Goal: Task Accomplishment & Management: Use online tool/utility

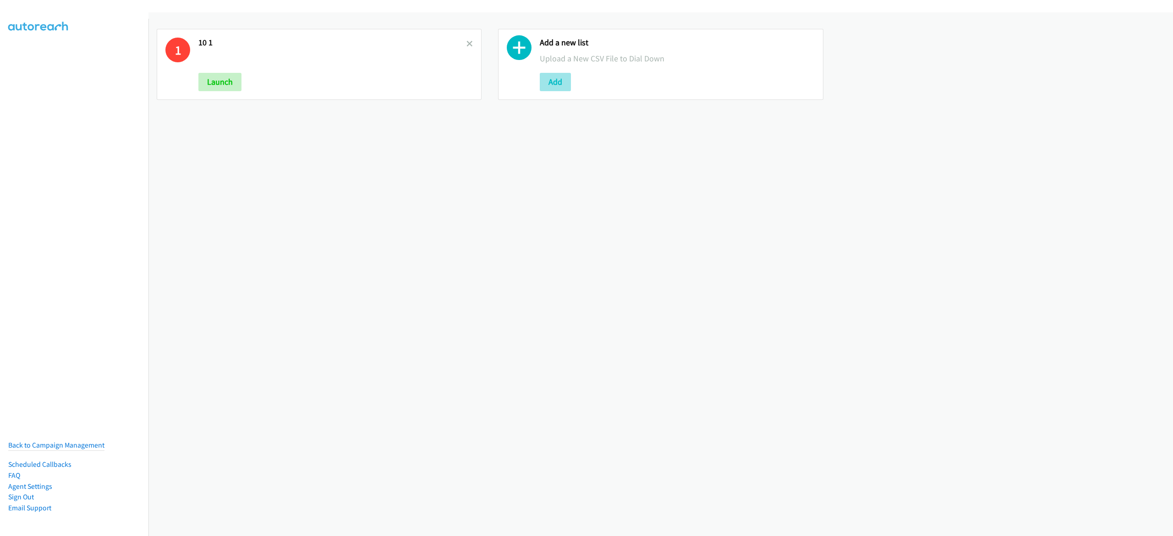
drag, startPoint x: 466, startPoint y: 45, endPoint x: 552, endPoint y: 72, distance: 90.3
click at [466, 45] on icon at bounding box center [469, 44] width 6 height 6
click at [223, 78] on button "Add" at bounding box center [213, 82] width 31 height 18
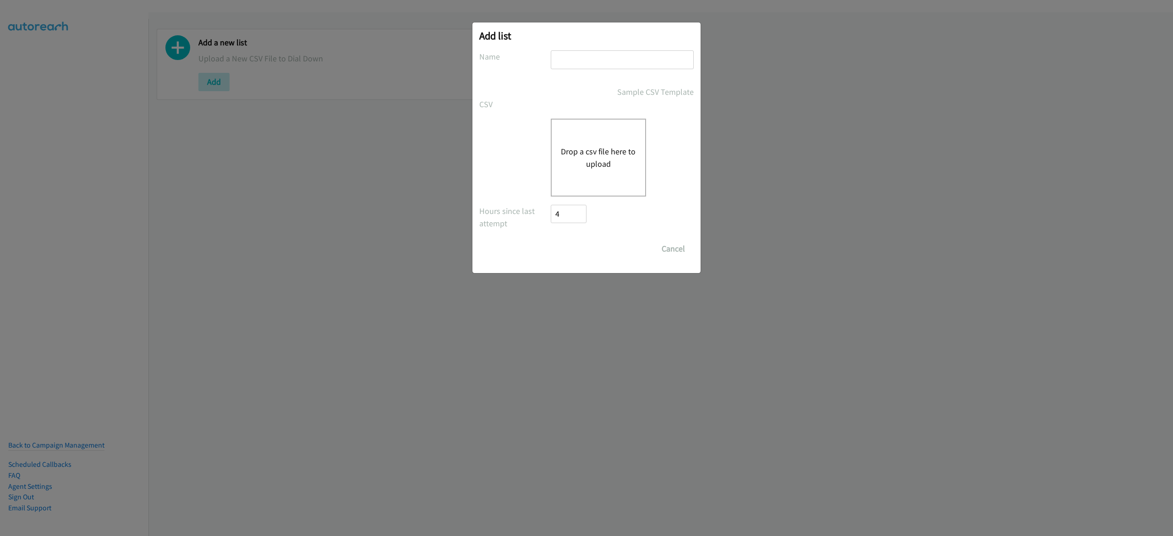
click at [585, 60] on input "text" at bounding box center [622, 59] width 143 height 19
type input "10-1"
click at [602, 144] on div "Drop a csv file here to upload" at bounding box center [598, 158] width 95 height 78
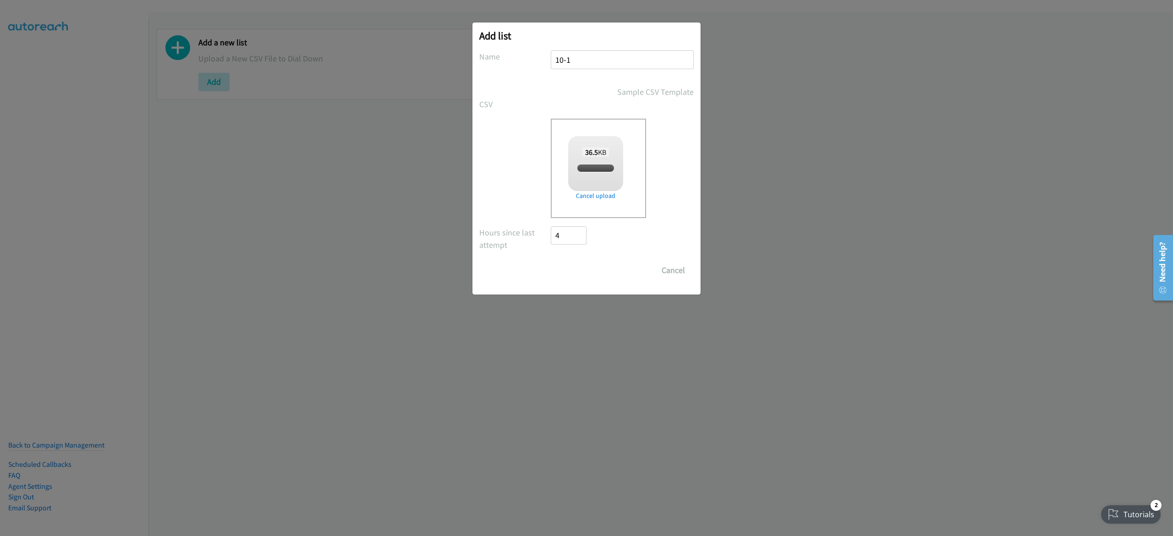
checkbox input "true"
drag, startPoint x: 564, startPoint y: 260, endPoint x: 565, endPoint y: 249, distance: 11.1
click at [565, 251] on form "No phone fields were returned for that Report or List View Please upload a csv …" at bounding box center [586, 164] width 214 height 229
click at [564, 269] on input "Save List" at bounding box center [575, 270] width 48 height 18
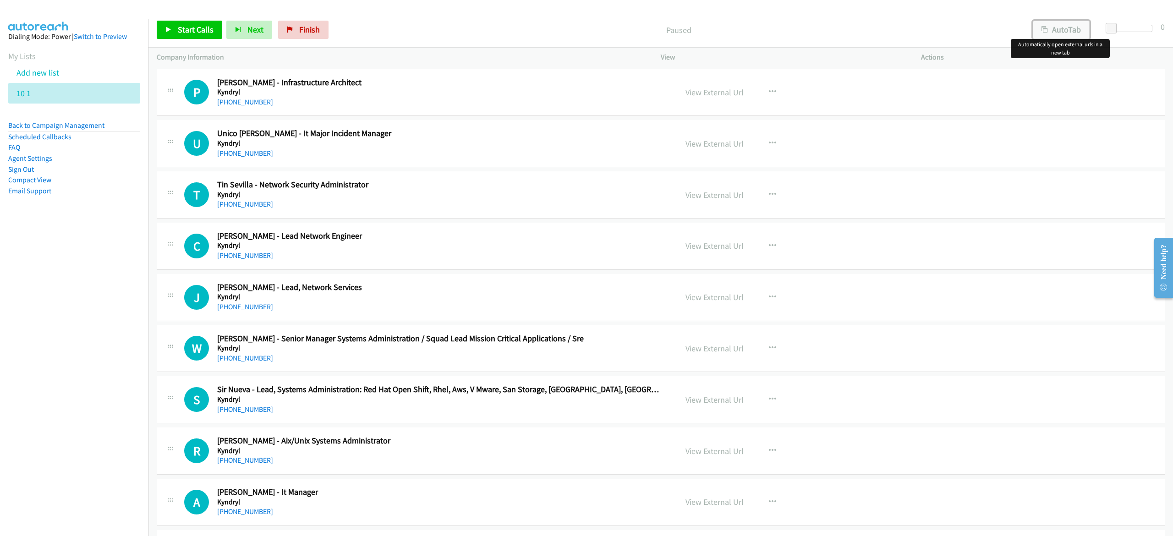
click at [1064, 36] on button "AutoTab" at bounding box center [1061, 30] width 57 height 18
click at [189, 33] on span "Start Calls" at bounding box center [196, 29] width 36 height 11
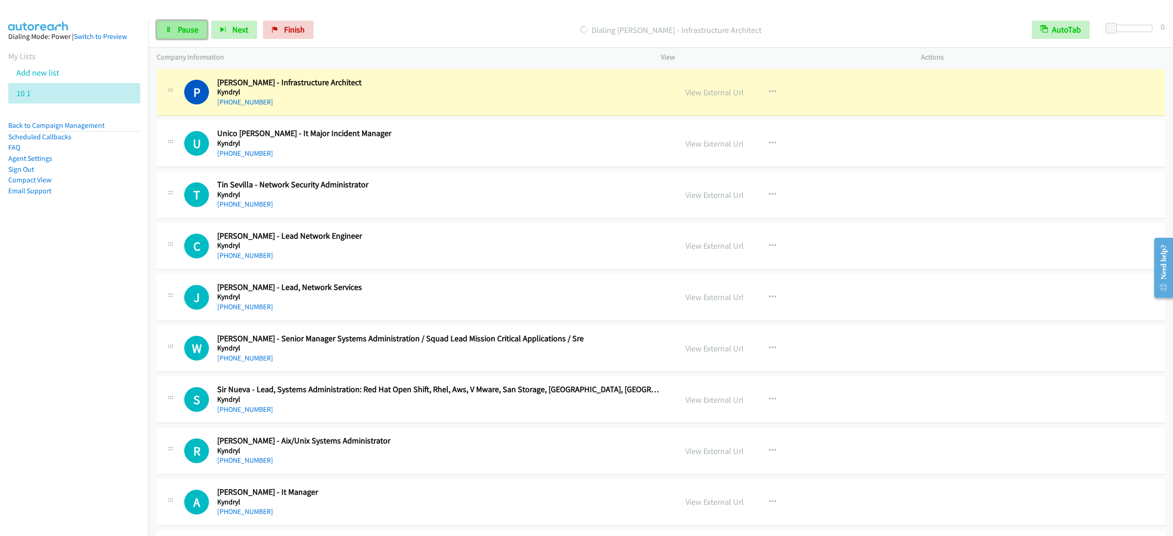
click at [180, 38] on link "Pause" at bounding box center [182, 30] width 50 height 18
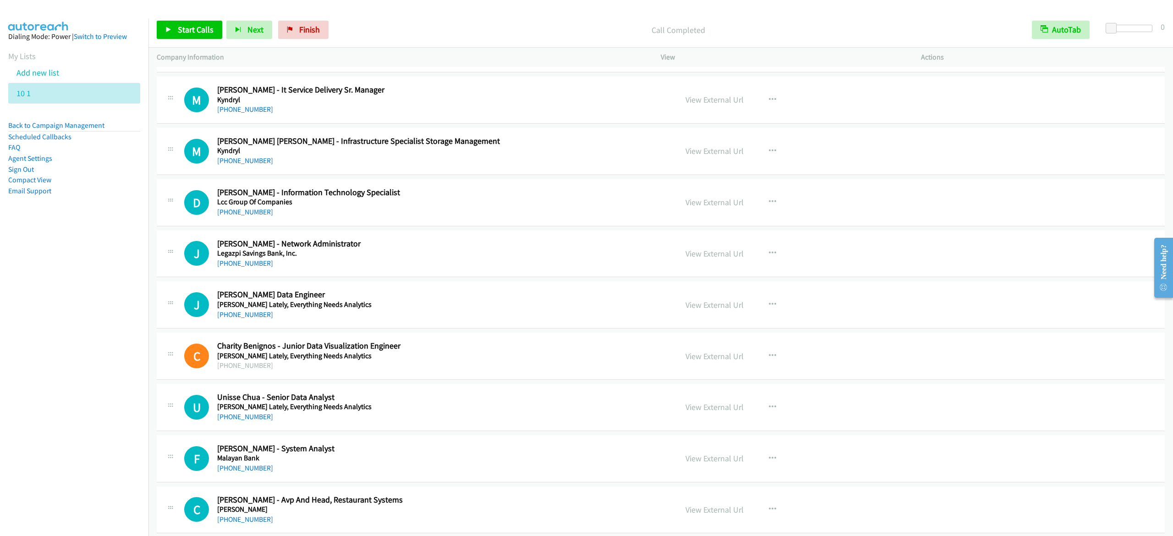
scroll to position [641, 0]
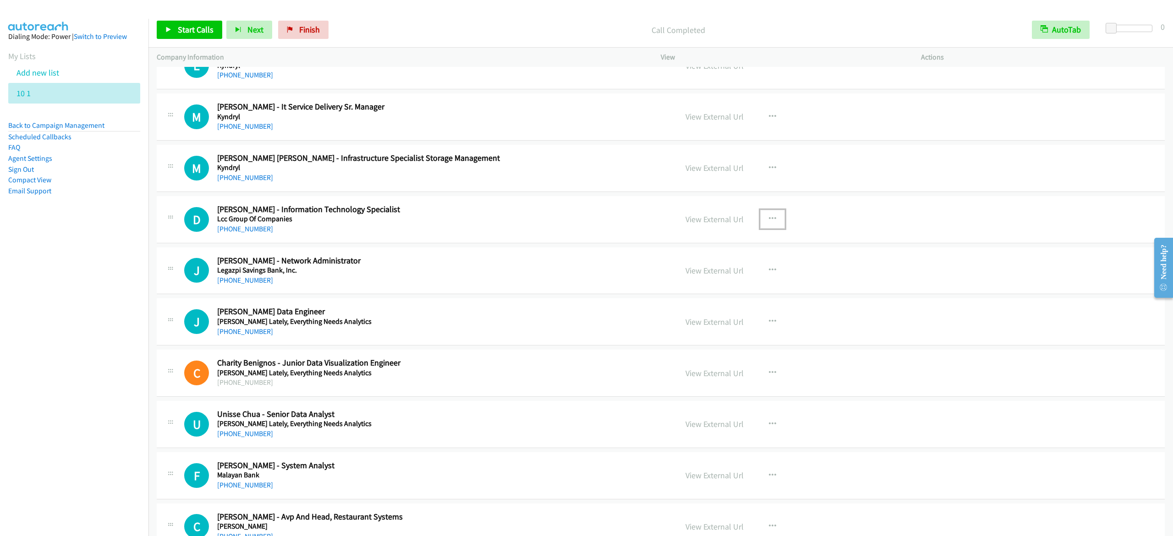
click at [760, 216] on button "button" at bounding box center [772, 219] width 25 height 18
click at [729, 280] on link "Start Calls Here" at bounding box center [723, 279] width 122 height 18
click at [187, 25] on span "Start Calls" at bounding box center [196, 29] width 36 height 11
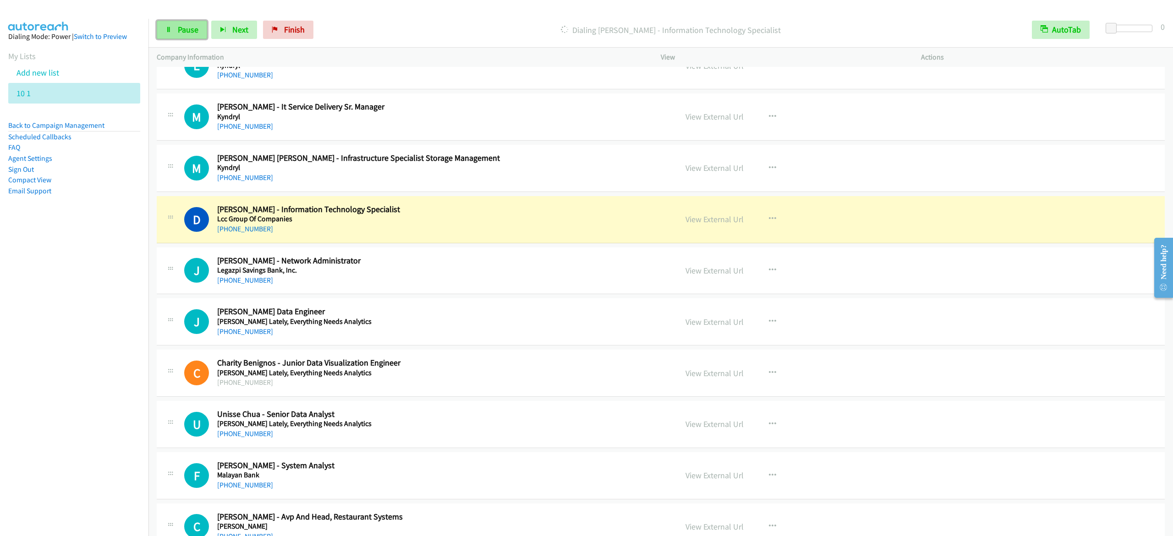
click at [195, 30] on span "Pause" at bounding box center [188, 29] width 21 height 11
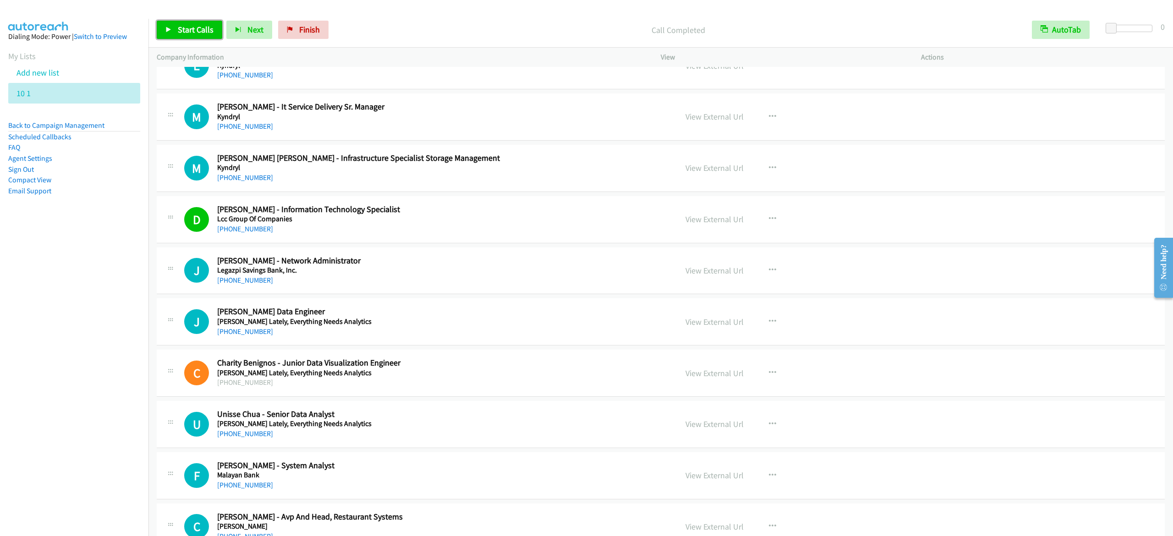
click at [174, 29] on link "Start Calls" at bounding box center [190, 30] width 66 height 18
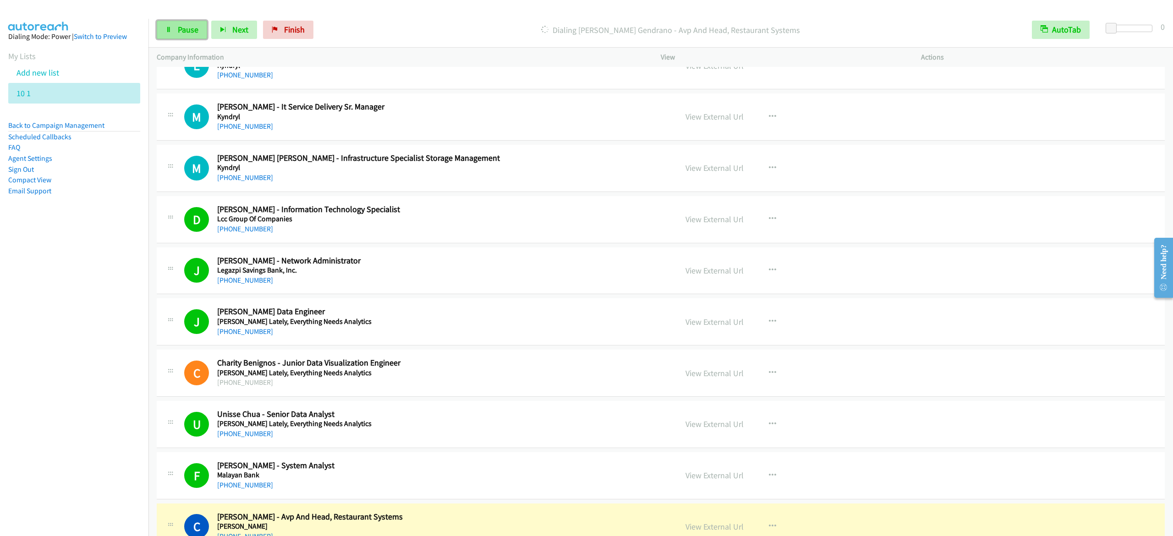
click at [196, 34] on link "Pause" at bounding box center [182, 30] width 50 height 18
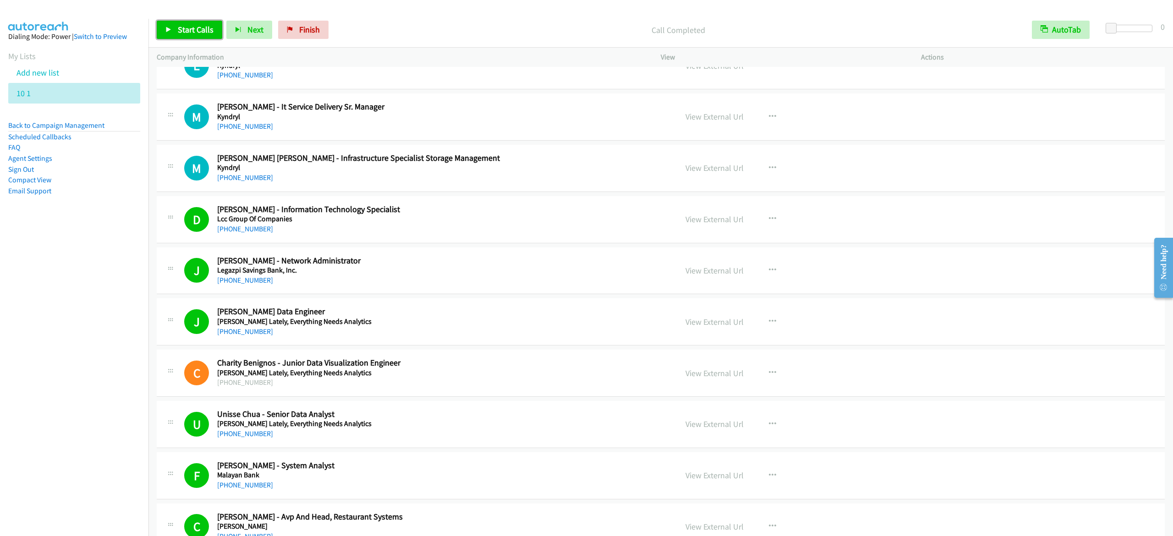
click at [171, 28] on icon at bounding box center [168, 30] width 6 height 6
drag, startPoint x: 541, startPoint y: 18, endPoint x: 554, endPoint y: 7, distance: 17.0
click at [541, 18] on div "Start Calls Pause Next Finish Dialing [PERSON_NAME] - Restaurant Systems Office…" at bounding box center [660, 29] width 1024 height 35
click at [182, 25] on span "Pause" at bounding box center [188, 29] width 21 height 11
click at [191, 29] on span "Start Calls" at bounding box center [196, 29] width 36 height 11
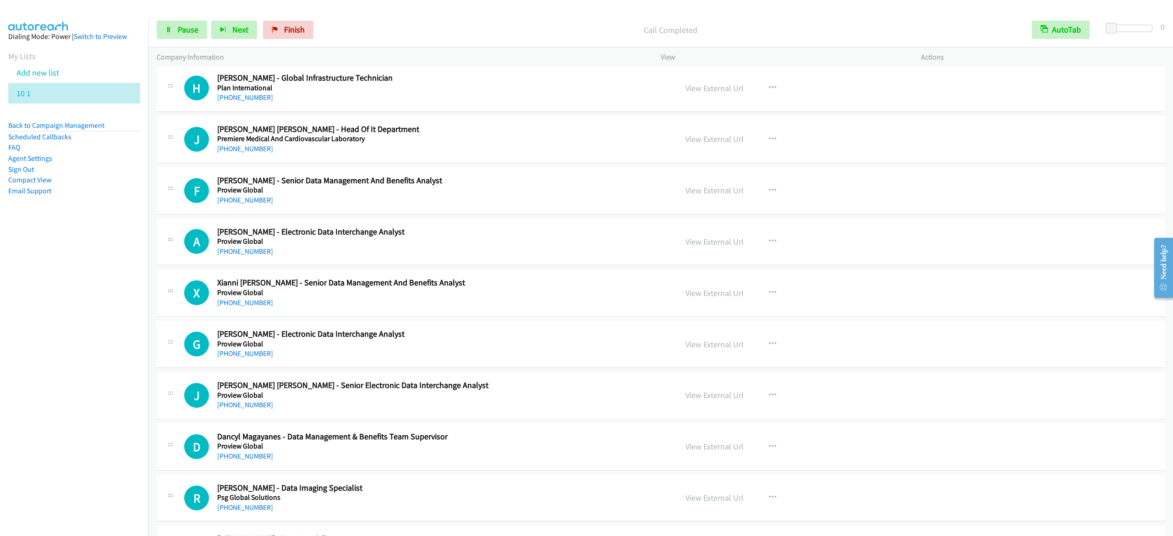
scroll to position [2382, 0]
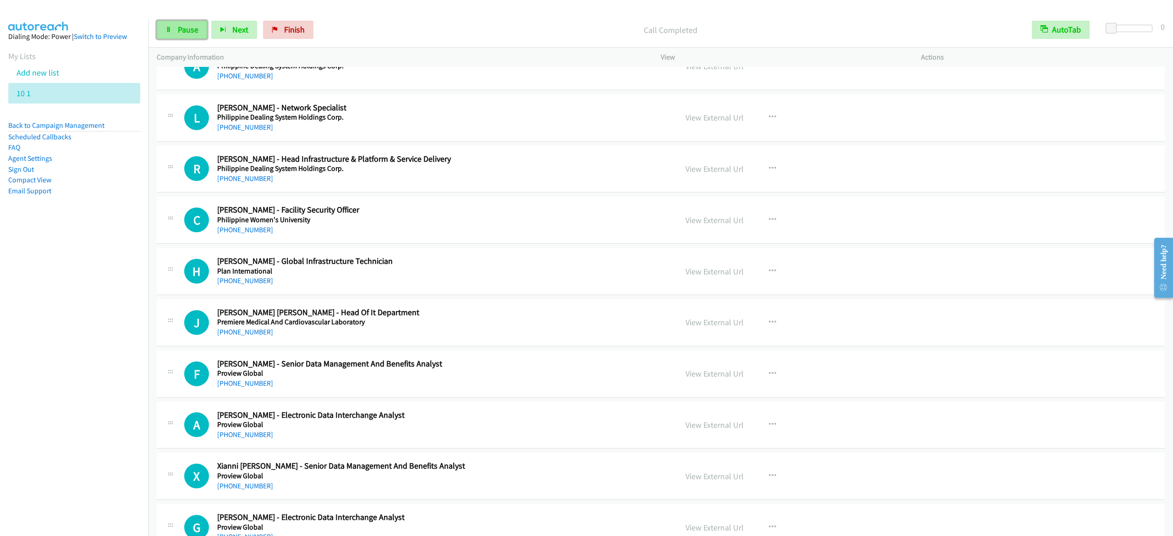
click at [185, 27] on span "Pause" at bounding box center [188, 29] width 21 height 11
click at [178, 31] on span "Start Calls" at bounding box center [196, 29] width 36 height 11
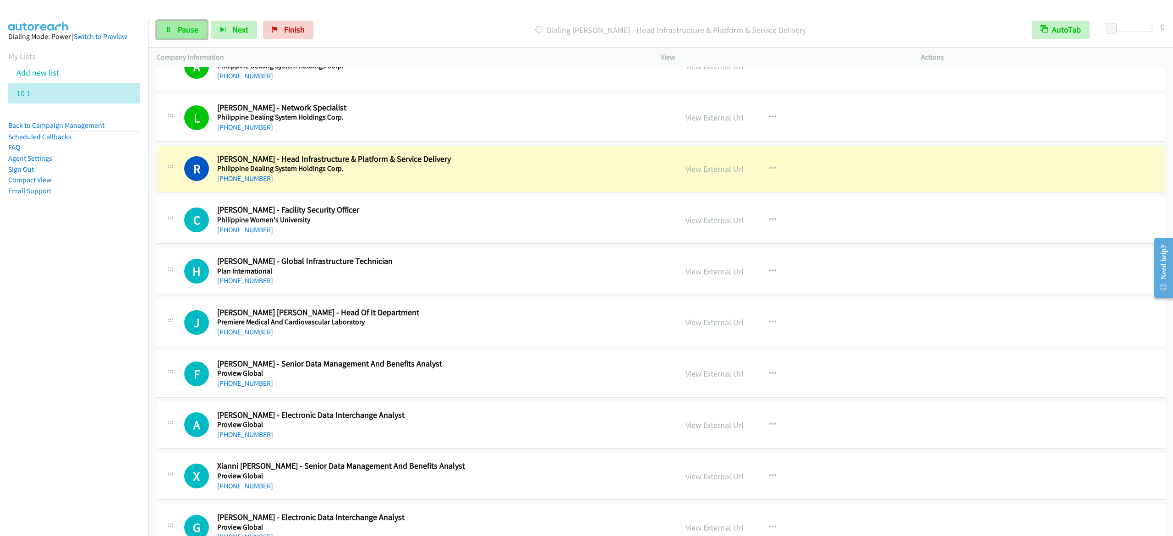
click at [191, 23] on link "Pause" at bounding box center [182, 30] width 50 height 18
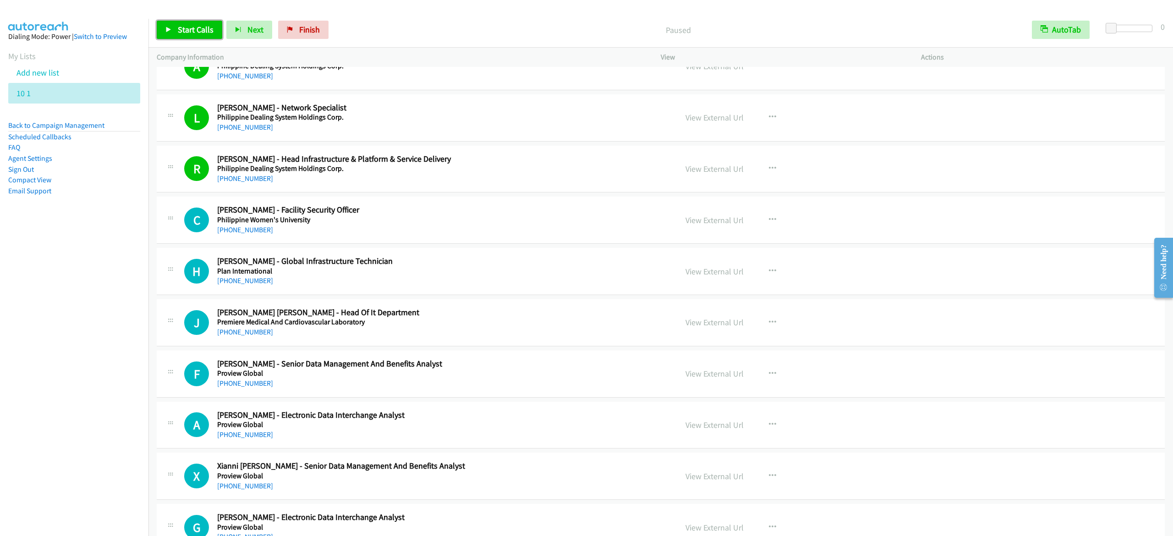
click at [195, 34] on span "Start Calls" at bounding box center [196, 29] width 36 height 11
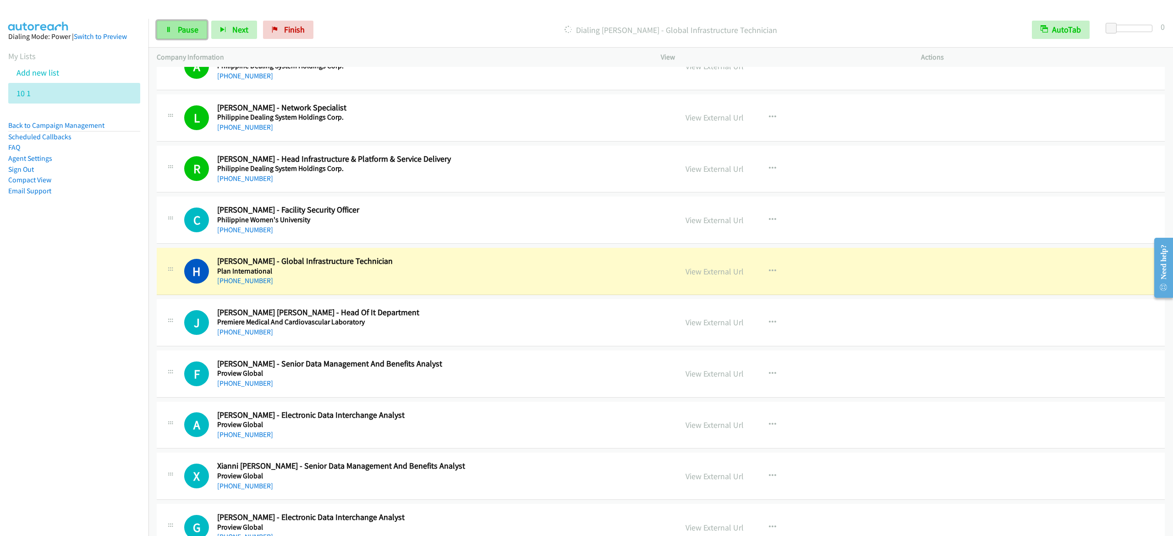
click at [184, 34] on span "Pause" at bounding box center [188, 29] width 21 height 11
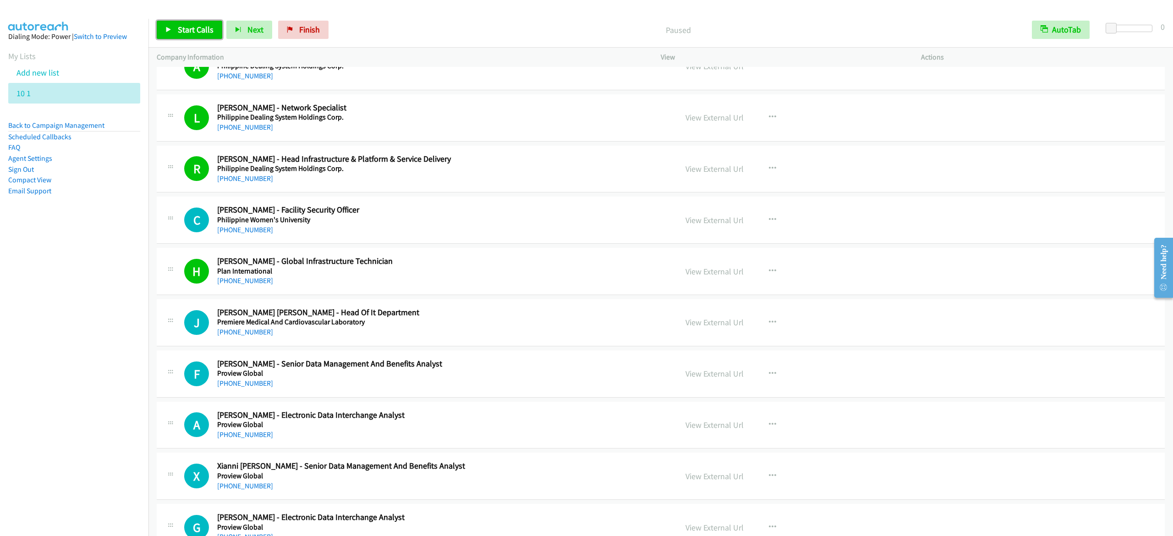
click at [181, 31] on span "Start Calls" at bounding box center [196, 29] width 36 height 11
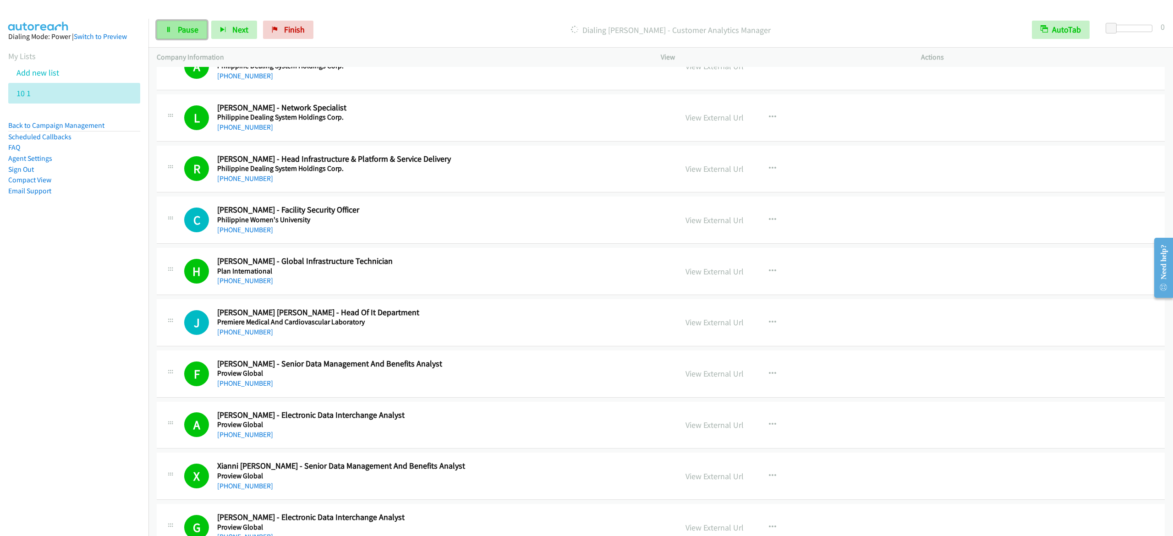
click at [175, 28] on link "Pause" at bounding box center [182, 30] width 50 height 18
click at [189, 22] on link "Start Calls" at bounding box center [190, 30] width 66 height 18
click at [176, 30] on link "Pause" at bounding box center [182, 30] width 50 height 18
click at [201, 20] on div "Start Calls Pause Next Finish Call Completed AutoTab AutoTab 0" at bounding box center [660, 29] width 1024 height 35
click at [193, 35] on link "Start Calls" at bounding box center [190, 30] width 66 height 18
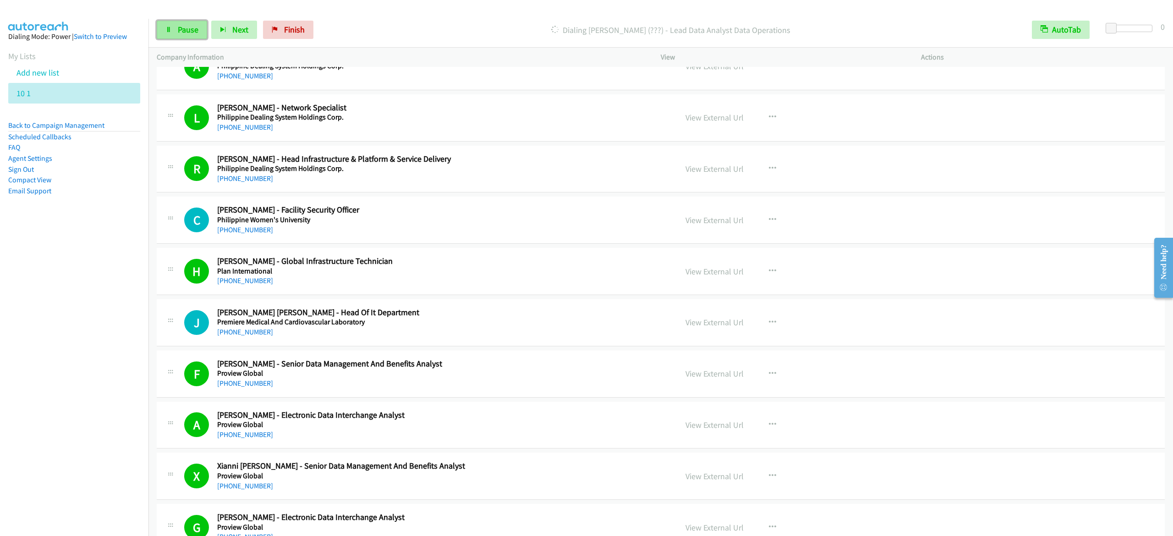
click at [178, 21] on link "Pause" at bounding box center [182, 30] width 50 height 18
click at [178, 25] on span "Start Calls" at bounding box center [196, 29] width 36 height 11
drag, startPoint x: 197, startPoint y: 31, endPoint x: 206, endPoint y: 31, distance: 9.2
click at [196, 31] on span "Pause" at bounding box center [188, 29] width 21 height 11
click at [171, 27] on icon at bounding box center [168, 30] width 6 height 6
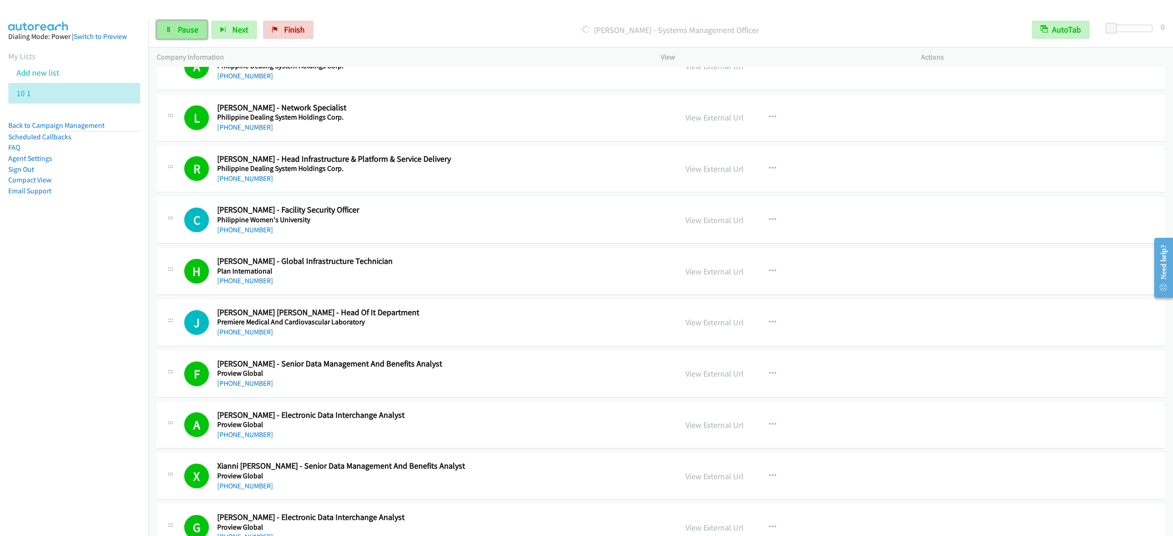
click at [182, 29] on span "Pause" at bounding box center [188, 29] width 21 height 11
click at [172, 27] on link "Start Calls" at bounding box center [190, 30] width 66 height 18
click at [191, 31] on span "Pause" at bounding box center [188, 29] width 21 height 11
click at [193, 34] on span "Start Calls" at bounding box center [196, 29] width 36 height 11
click at [187, 29] on span "Pause" at bounding box center [188, 29] width 21 height 11
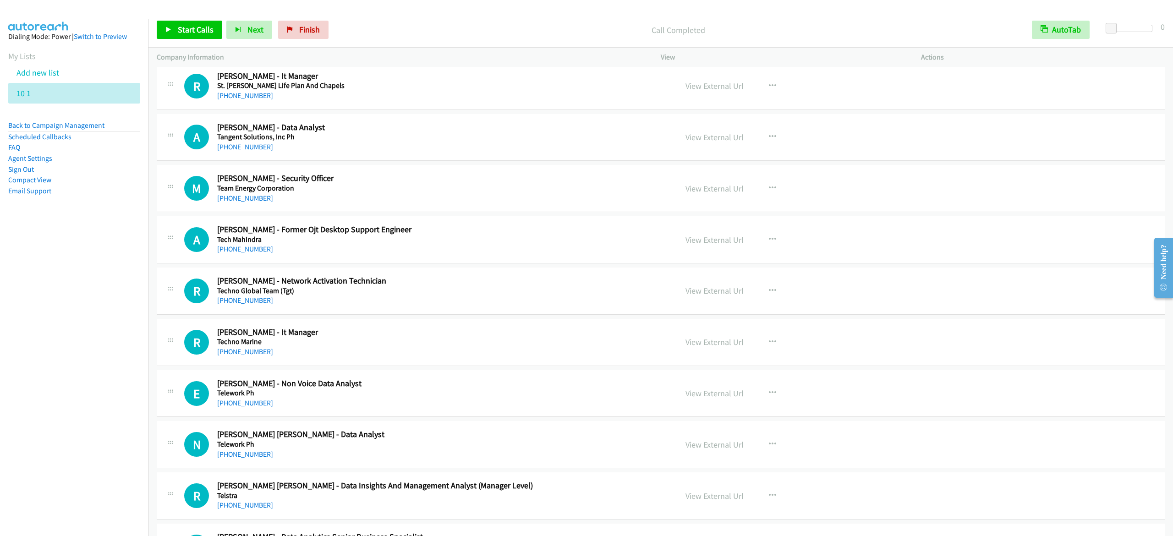
scroll to position [6139, 0]
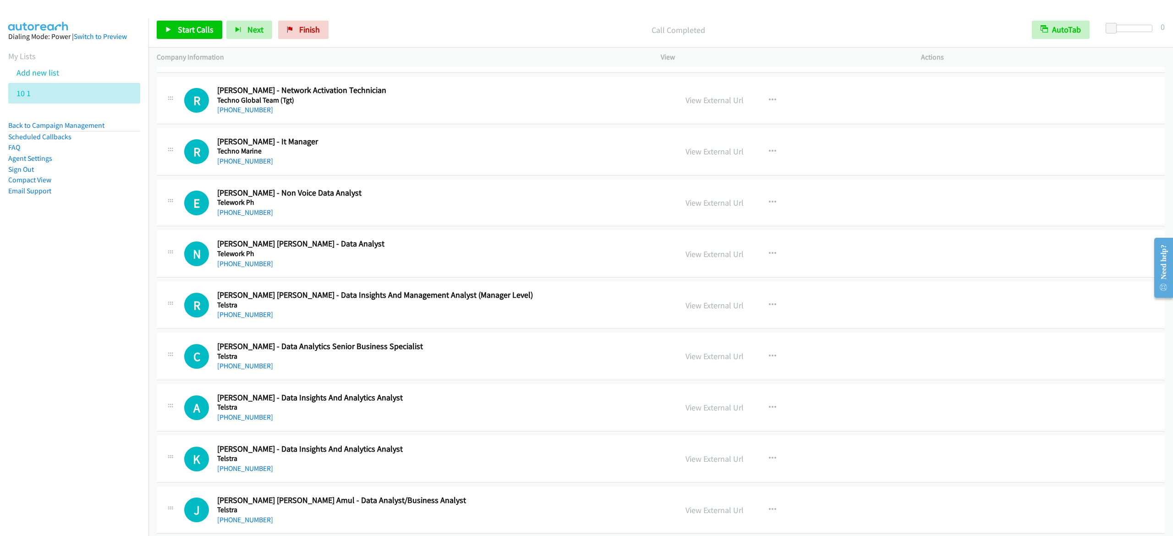
drag, startPoint x: 455, startPoint y: 29, endPoint x: 464, endPoint y: 24, distance: 10.7
click at [455, 29] on p "Call Completed" at bounding box center [678, 30] width 674 height 12
click at [209, 27] on span "Start Calls" at bounding box center [196, 29] width 36 height 11
click at [173, 32] on link "Pause" at bounding box center [182, 30] width 50 height 18
click at [192, 27] on span "Start Calls" at bounding box center [196, 29] width 36 height 11
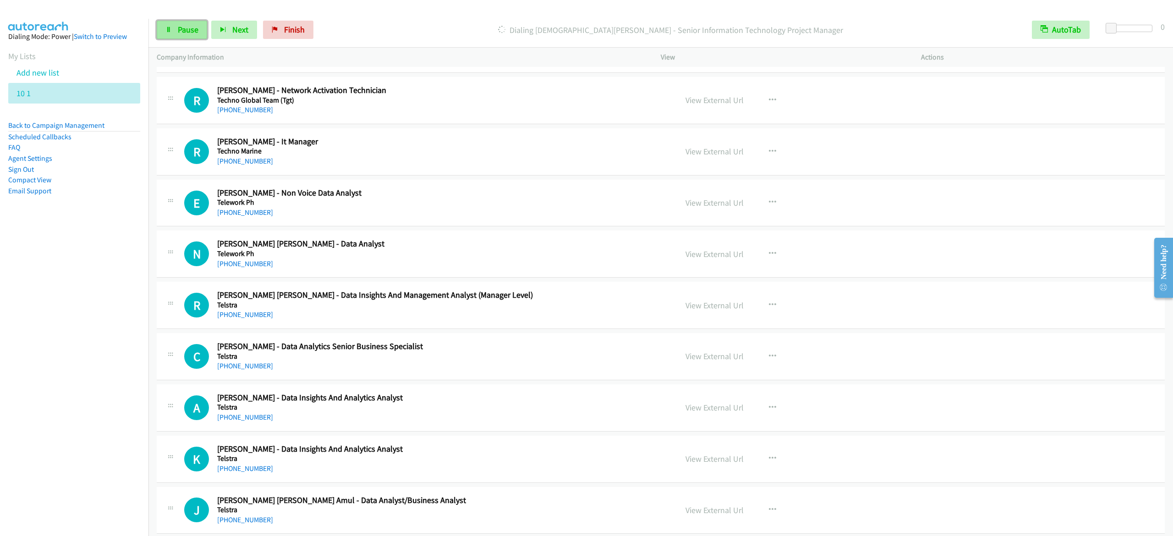
click at [187, 34] on span "Pause" at bounding box center [188, 29] width 21 height 11
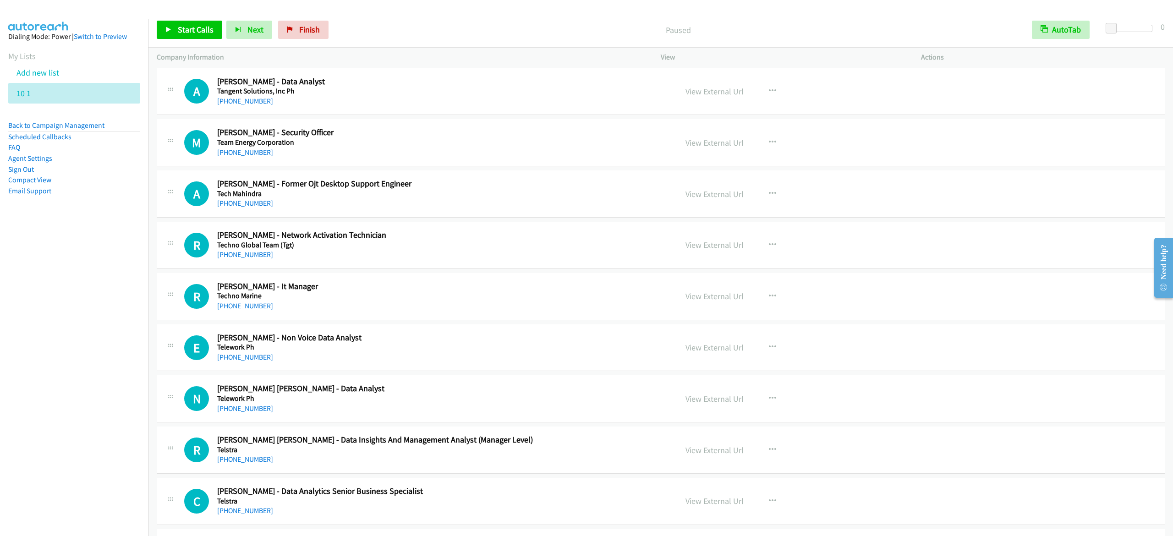
scroll to position [5772, 0]
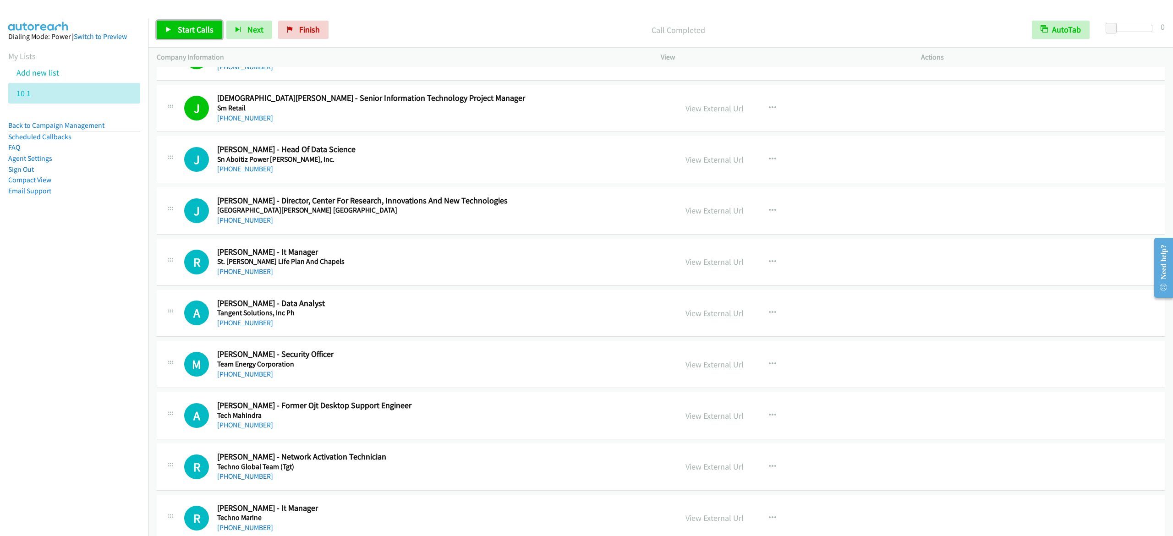
click at [202, 27] on span "Start Calls" at bounding box center [196, 29] width 36 height 11
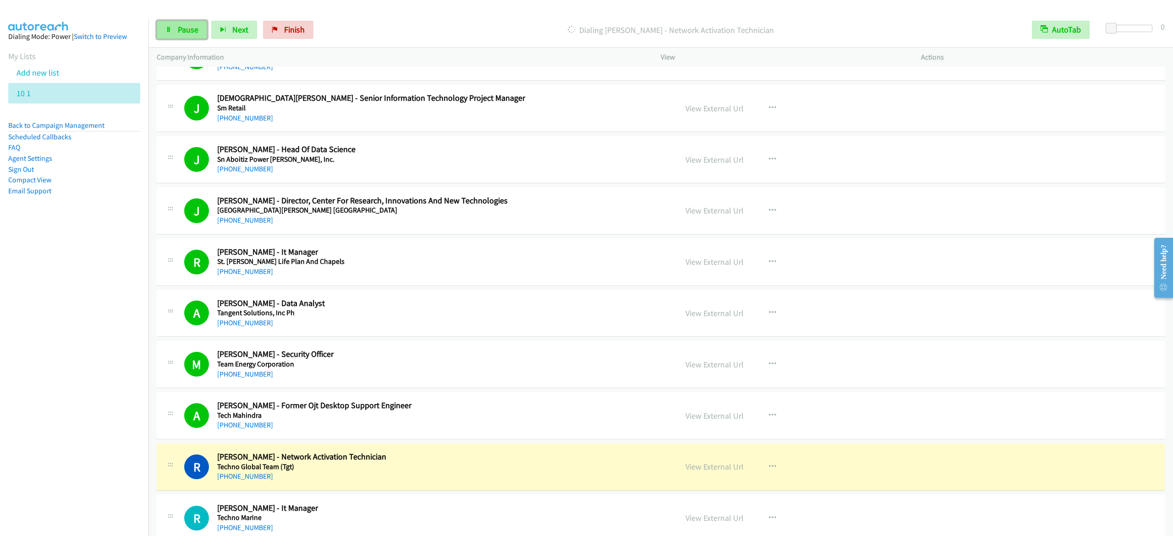
click at [178, 29] on span "Pause" at bounding box center [188, 29] width 21 height 11
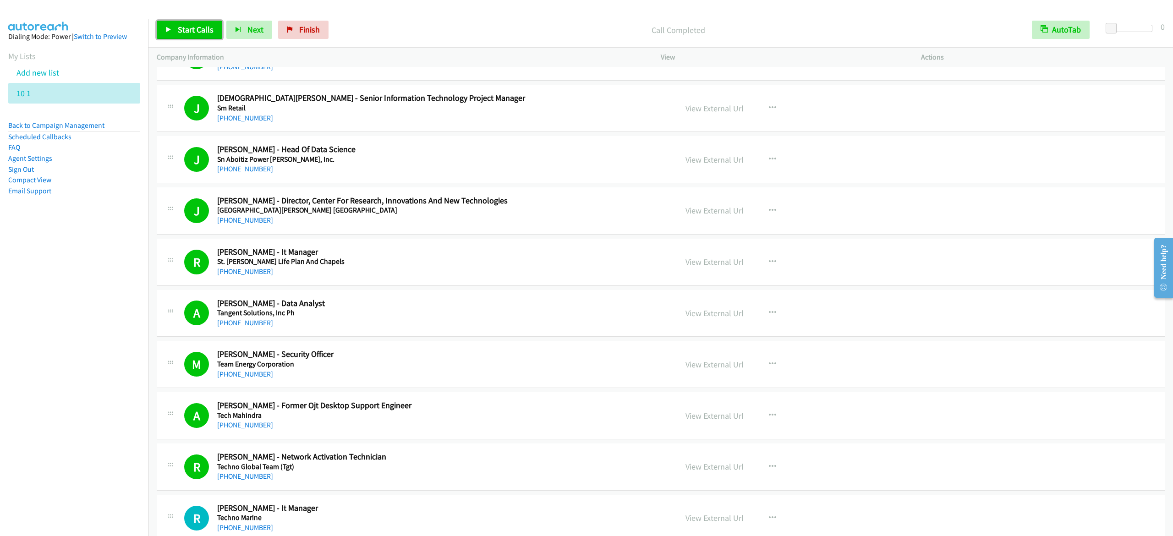
click at [198, 27] on span "Start Calls" at bounding box center [196, 29] width 36 height 11
click at [184, 22] on link "Pause" at bounding box center [182, 30] width 50 height 18
click at [208, 33] on span "Start Calls" at bounding box center [196, 29] width 36 height 11
click at [188, 22] on link "Pause" at bounding box center [182, 30] width 50 height 18
click at [186, 29] on span "Start Calls" at bounding box center [196, 29] width 36 height 11
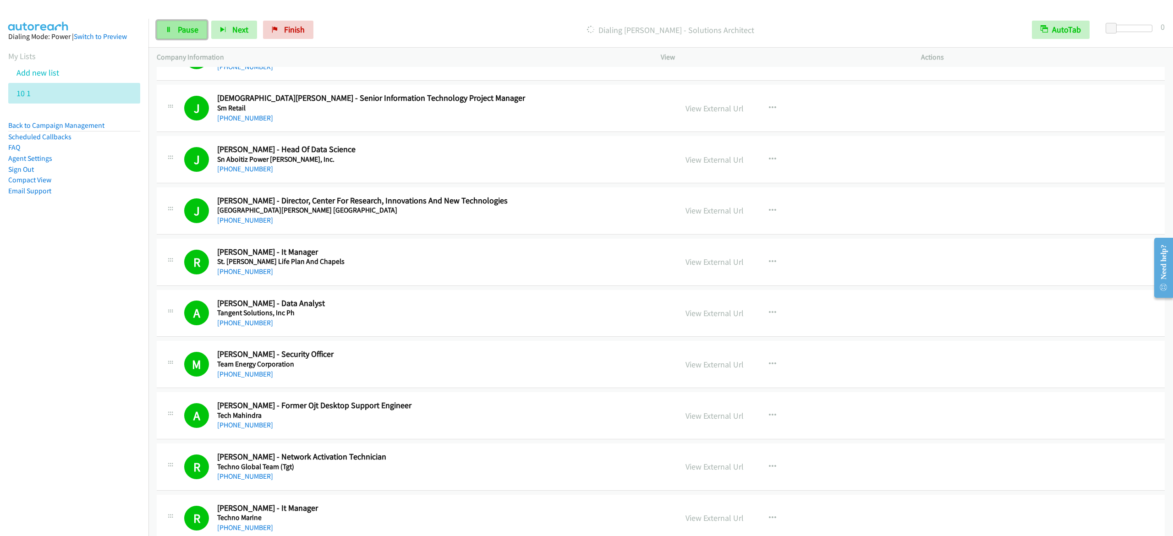
click at [187, 31] on span "Pause" at bounding box center [188, 29] width 21 height 11
click at [184, 23] on link "Start Calls" at bounding box center [190, 30] width 66 height 18
click at [180, 28] on span "Pause" at bounding box center [188, 29] width 21 height 11
click at [198, 27] on span "Start Calls" at bounding box center [196, 29] width 36 height 11
click at [180, 35] on link "Pause" at bounding box center [182, 30] width 50 height 18
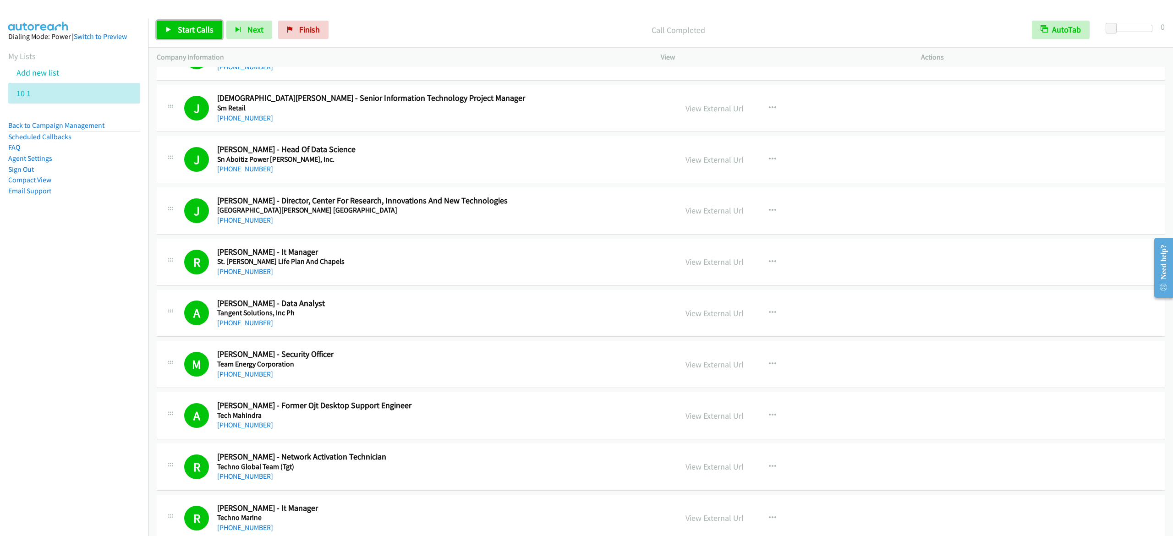
click at [215, 31] on link "Start Calls" at bounding box center [190, 30] width 66 height 18
click at [186, 33] on span "Pause" at bounding box center [188, 29] width 21 height 11
click at [206, 29] on span "Start Calls" at bounding box center [196, 29] width 36 height 11
click at [170, 30] on icon at bounding box center [168, 30] width 6 height 6
click at [168, 38] on link "Start Calls" at bounding box center [190, 30] width 66 height 18
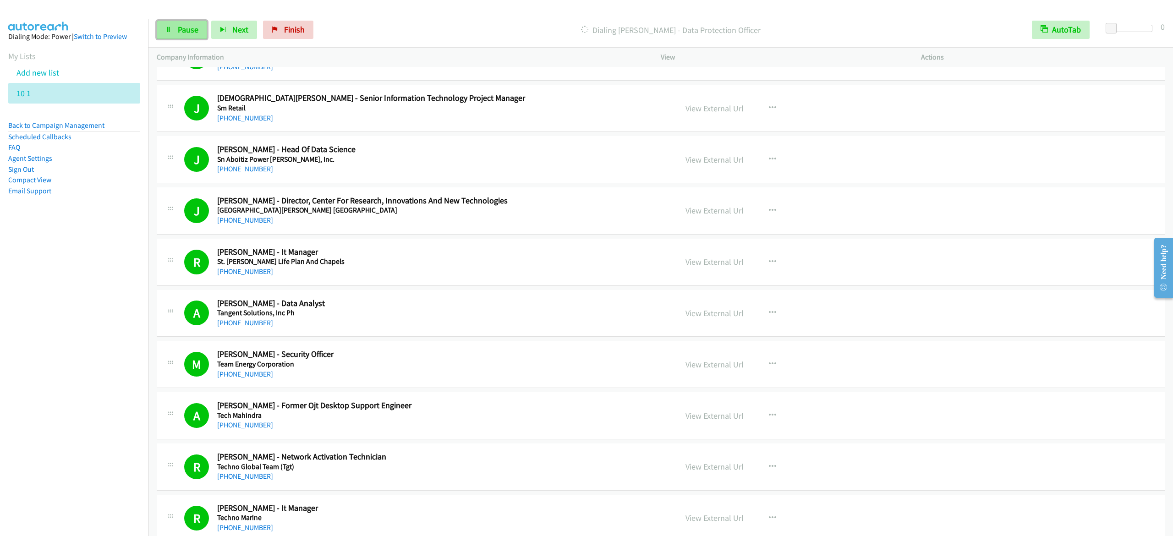
click at [180, 30] on span "Pause" at bounding box center [188, 29] width 21 height 11
click at [222, 21] on div "Start Calls Pause Next Finish" at bounding box center [245, 30] width 176 height 18
click at [212, 24] on link "Start Calls" at bounding box center [190, 30] width 66 height 18
click at [187, 29] on span "Pause" at bounding box center [188, 29] width 21 height 11
click at [178, 30] on span "Start Calls" at bounding box center [196, 29] width 36 height 11
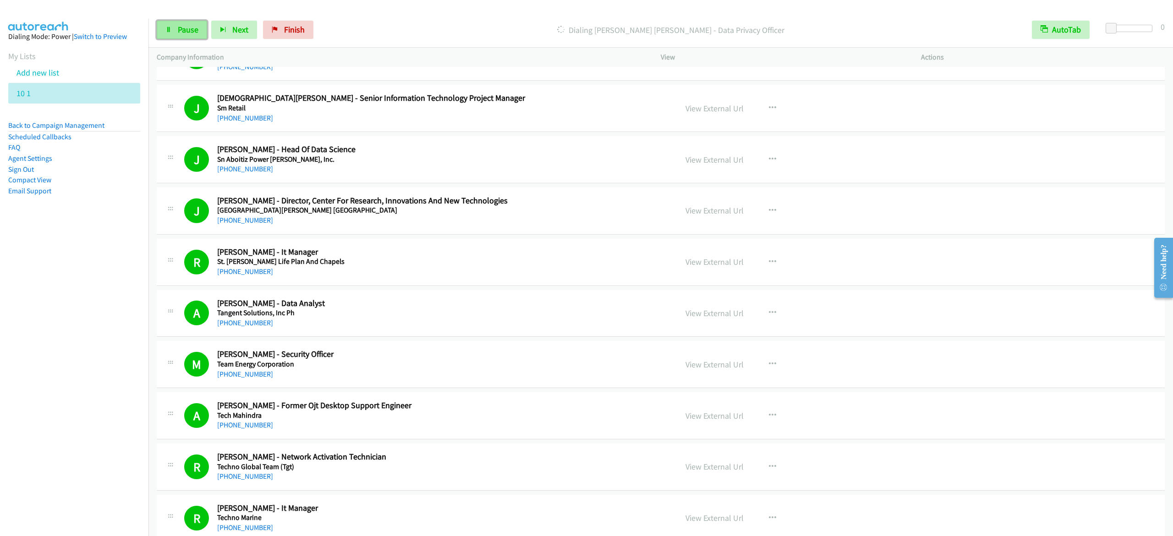
click at [187, 26] on span "Pause" at bounding box center [188, 29] width 21 height 11
click at [201, 32] on span "Start Calls" at bounding box center [196, 29] width 36 height 11
click at [181, 32] on span "Pause" at bounding box center [188, 29] width 21 height 11
click at [162, 22] on link "Start Calls" at bounding box center [190, 30] width 66 height 18
click at [193, 31] on span "Pause" at bounding box center [188, 29] width 21 height 11
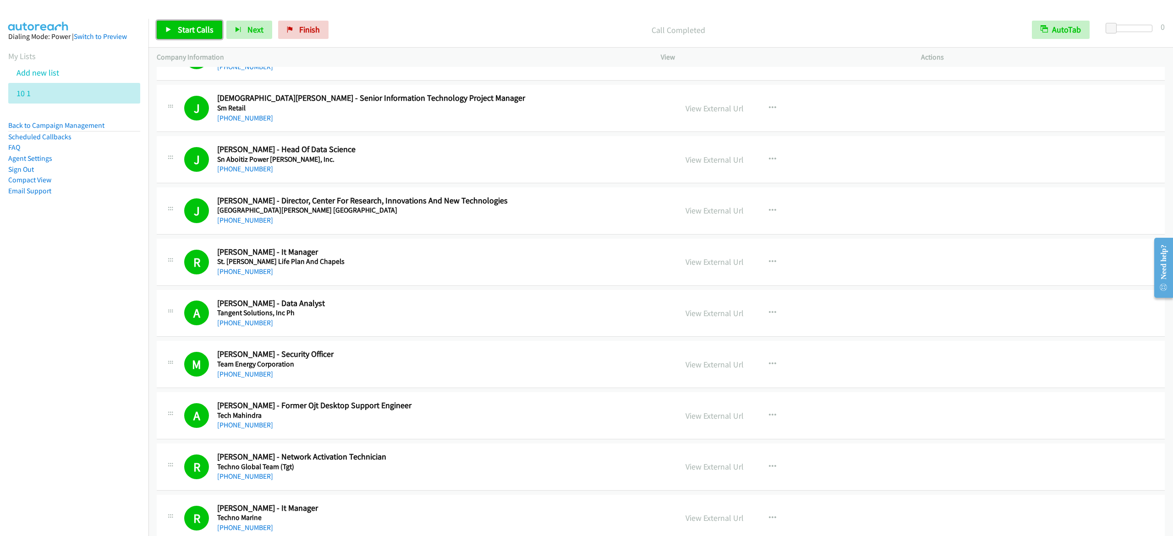
click at [211, 24] on link "Start Calls" at bounding box center [190, 30] width 66 height 18
click at [191, 23] on link "Pause" at bounding box center [182, 30] width 50 height 18
click at [166, 26] on link "Start Calls" at bounding box center [190, 30] width 66 height 18
click at [198, 25] on link "Pause" at bounding box center [182, 30] width 50 height 18
click at [202, 31] on span "Start Calls" at bounding box center [196, 29] width 36 height 11
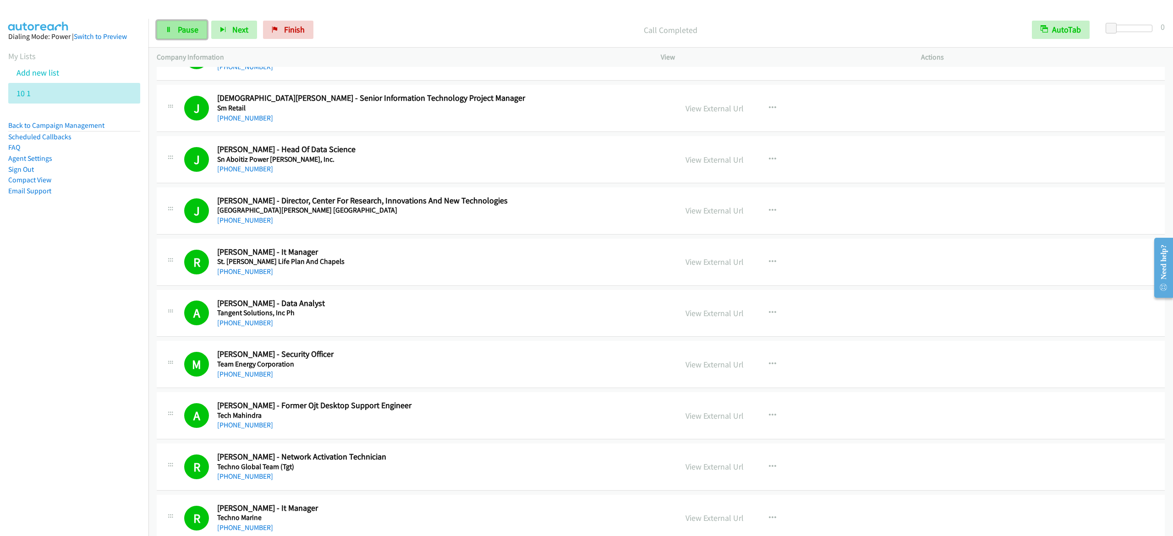
click at [173, 23] on link "Pause" at bounding box center [182, 30] width 50 height 18
click at [191, 31] on span "Start Calls" at bounding box center [196, 29] width 36 height 11
click at [178, 28] on span "Pause" at bounding box center [188, 29] width 21 height 11
click at [179, 28] on span "Start Calls" at bounding box center [196, 29] width 36 height 11
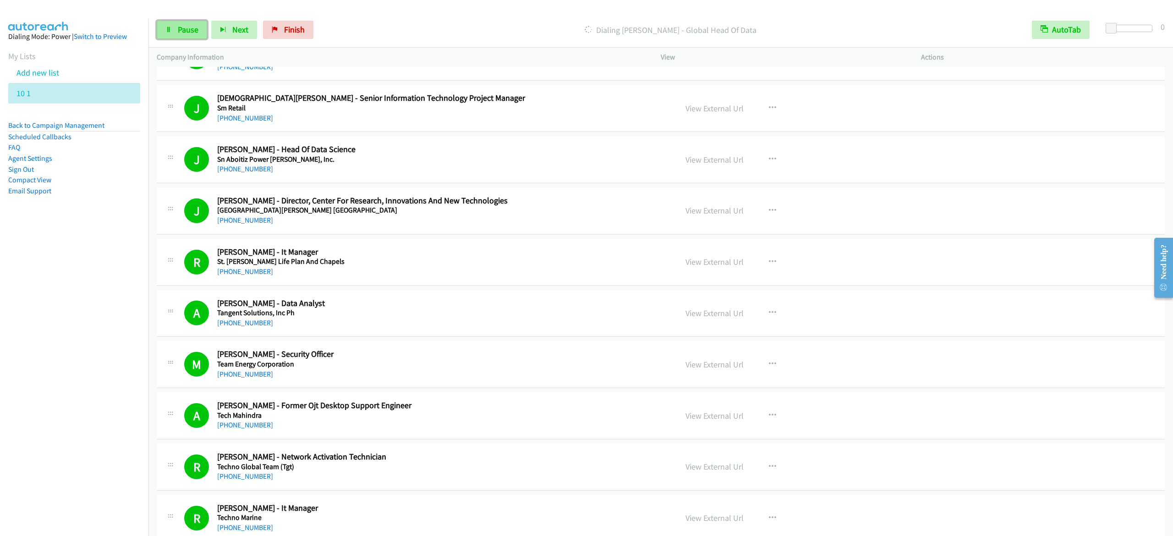
click at [194, 29] on span "Pause" at bounding box center [188, 29] width 21 height 11
click at [201, 29] on span "Start Calls" at bounding box center [196, 29] width 36 height 11
click at [168, 28] on icon at bounding box center [168, 30] width 6 height 6
